Goal: Information Seeking & Learning: Learn about a topic

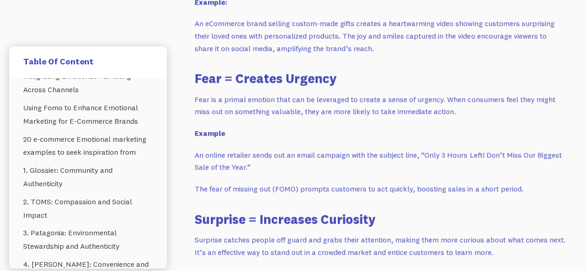
scroll to position [1059, 0]
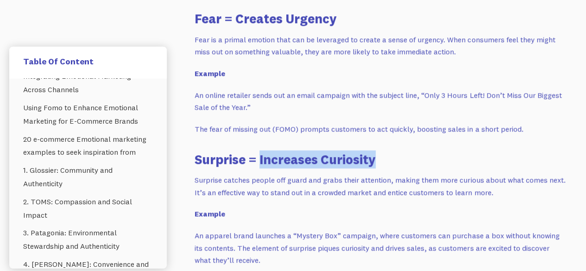
drag, startPoint x: 261, startPoint y: 154, endPoint x: 369, endPoint y: 152, distance: 108.8
click at [383, 152] on h3 "Surprise = Increases Curiosity" at bounding box center [379, 159] width 370 height 18
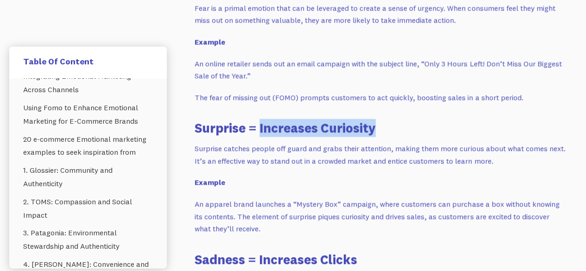
scroll to position [1091, 0]
drag, startPoint x: 193, startPoint y: 121, endPoint x: 389, endPoint y: 120, distance: 196.3
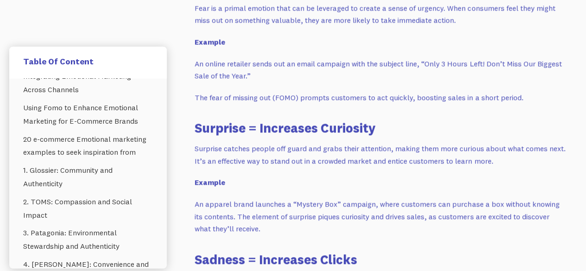
click at [307, 149] on p "Surprise catches people off guard and grabs their attention, making them more c…" at bounding box center [379, 155] width 370 height 25
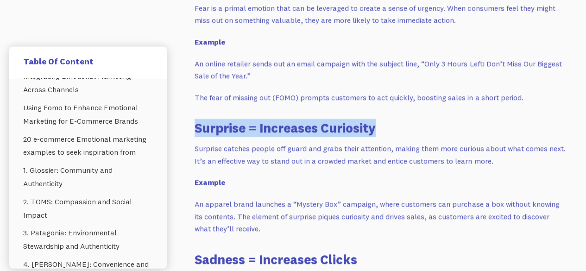
drag, startPoint x: 192, startPoint y: 116, endPoint x: 388, endPoint y: 119, distance: 196.3
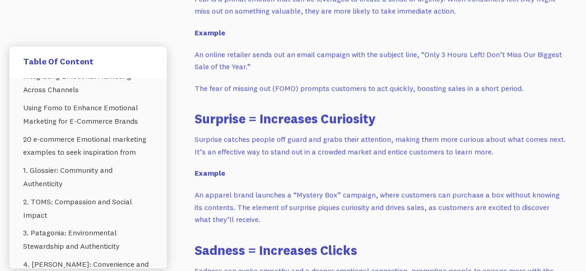
scroll to position [869, 0]
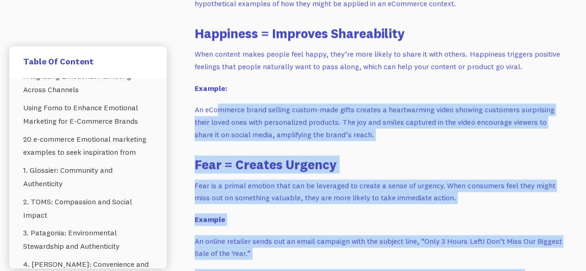
drag, startPoint x: 195, startPoint y: 134, endPoint x: 219, endPoint y: -40, distance: 175.7
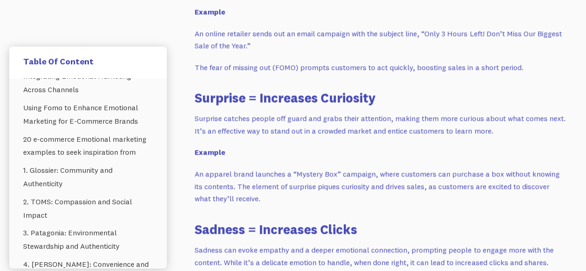
scroll to position [1124, 0]
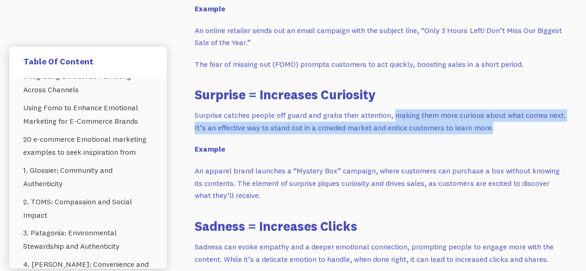
drag, startPoint x: 393, startPoint y: 108, endPoint x: 498, endPoint y: 117, distance: 106.0
click at [498, 117] on p "Surprise catches people off guard and grabs their attention, making them more c…" at bounding box center [379, 121] width 370 height 25
copy p "making them more curious about what comes next. It’s an effective way to stand …"
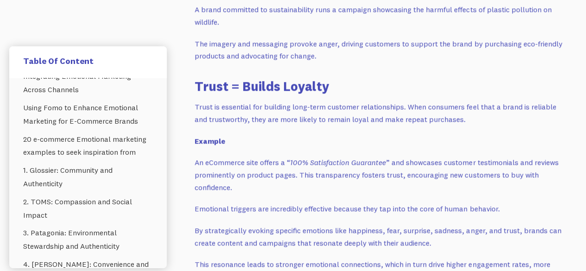
scroll to position [1547, 0]
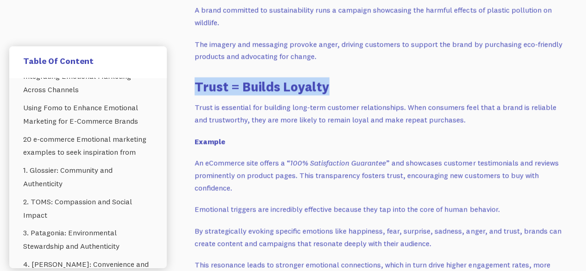
drag, startPoint x: 194, startPoint y: 81, endPoint x: 332, endPoint y: 71, distance: 139.2
copy h3 "Trust = Builds Loyalty"
